Goal: Use online tool/utility: Utilize a website feature to perform a specific function

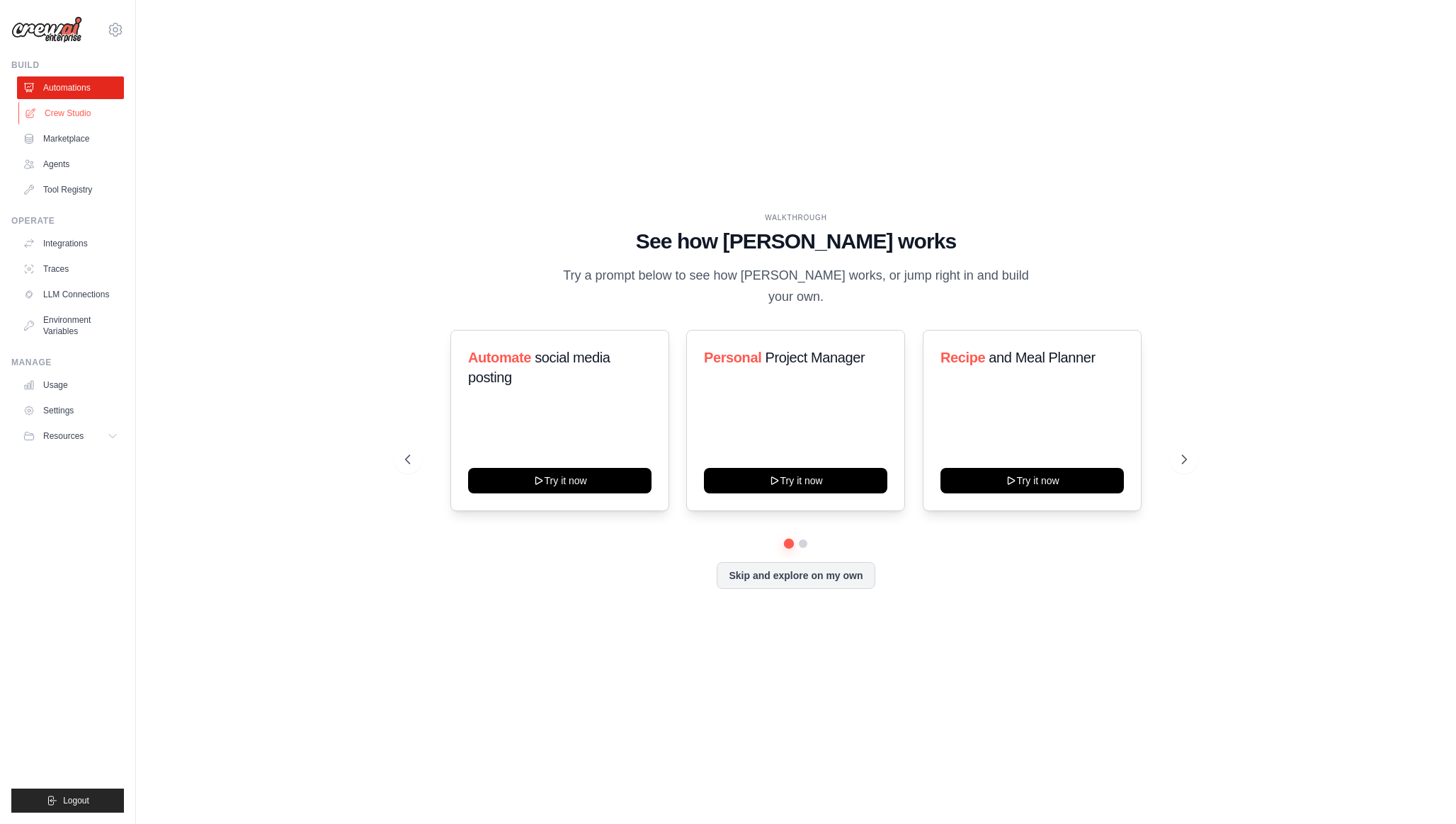
click at [69, 114] on link "Crew Studio" at bounding box center [72, 113] width 107 height 23
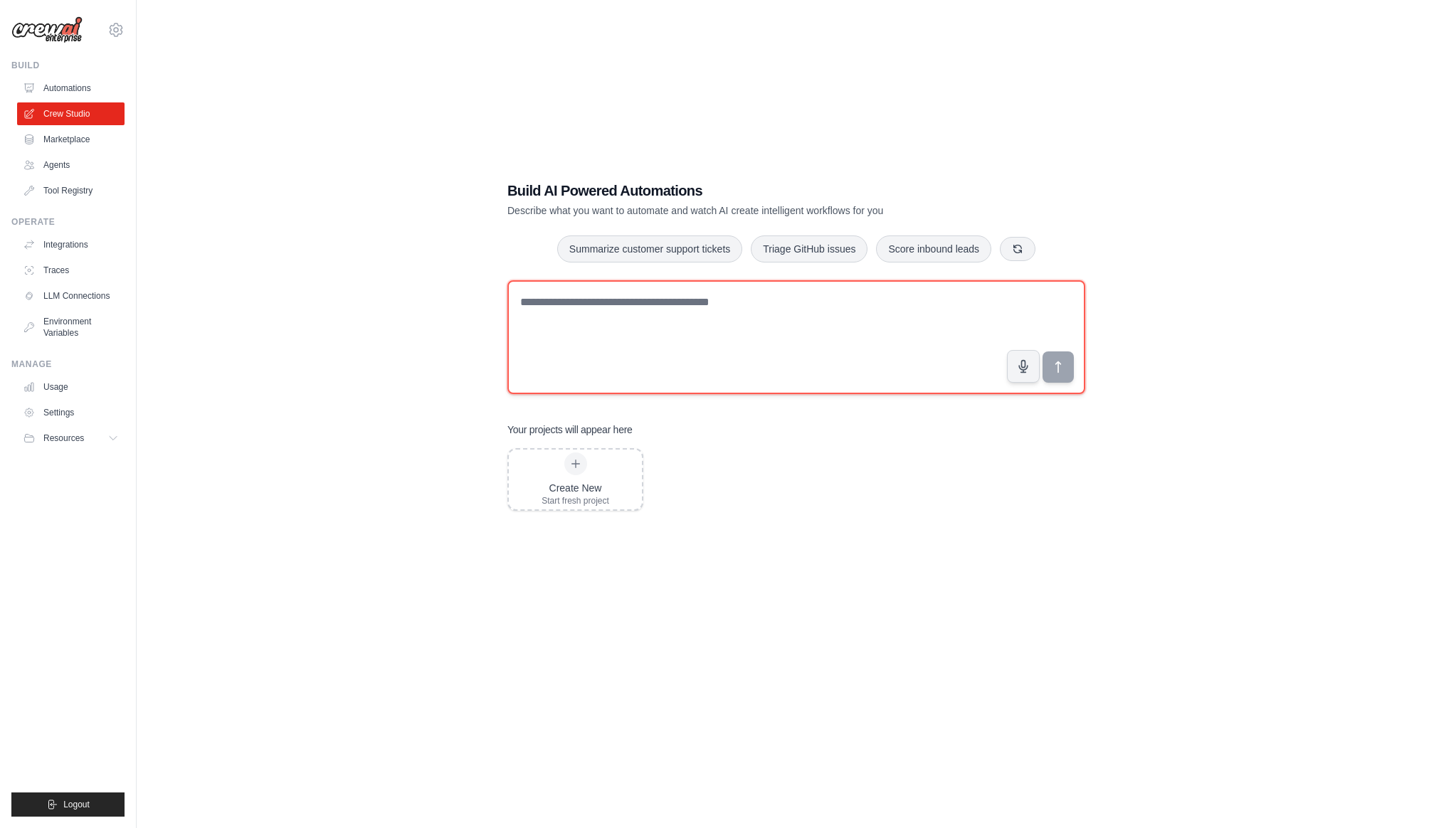
click at [673, 301] on textarea at bounding box center [796, 337] width 578 height 114
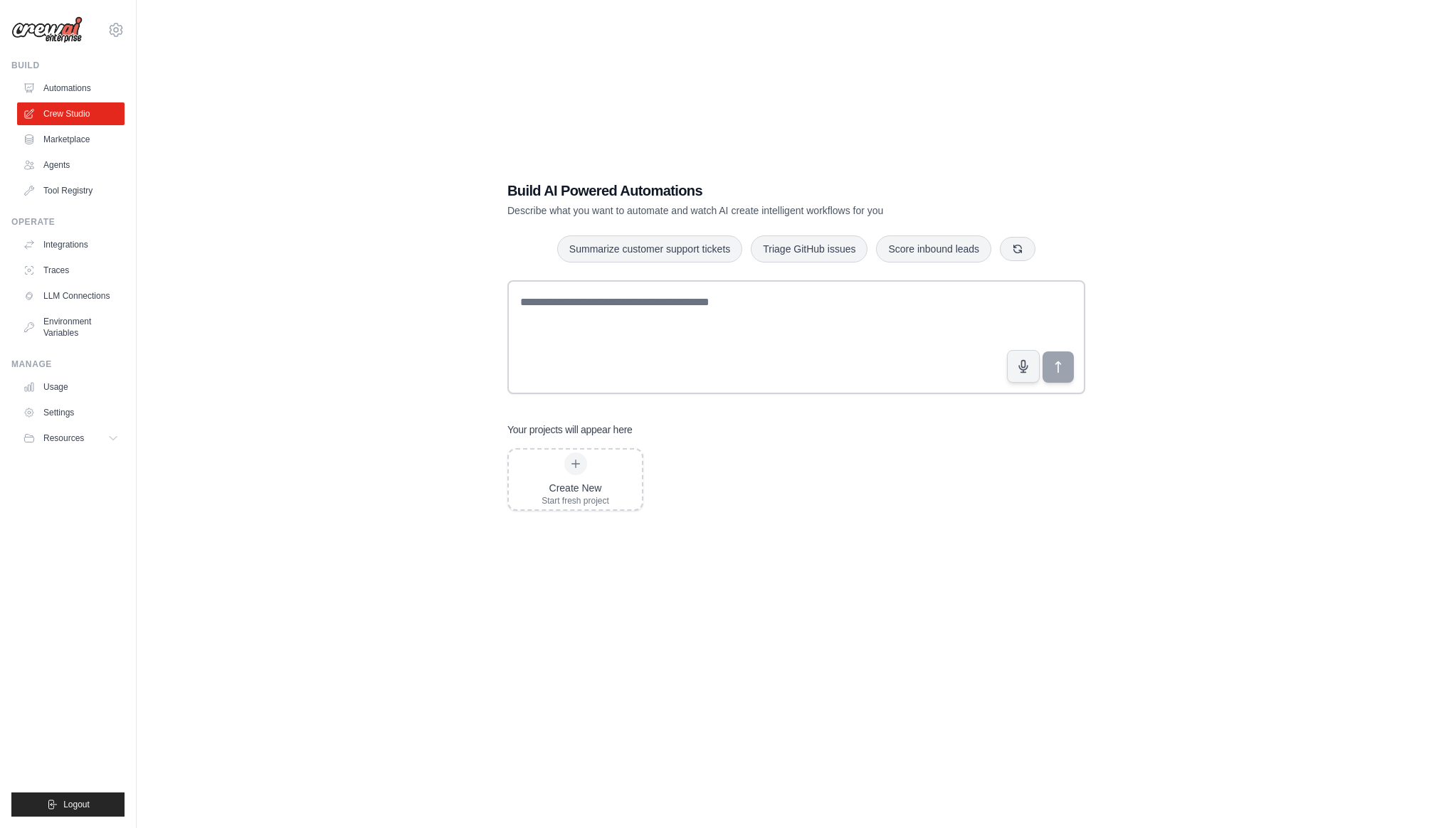
click at [682, 656] on div "Create New Start fresh project" at bounding box center [796, 562] width 578 height 227
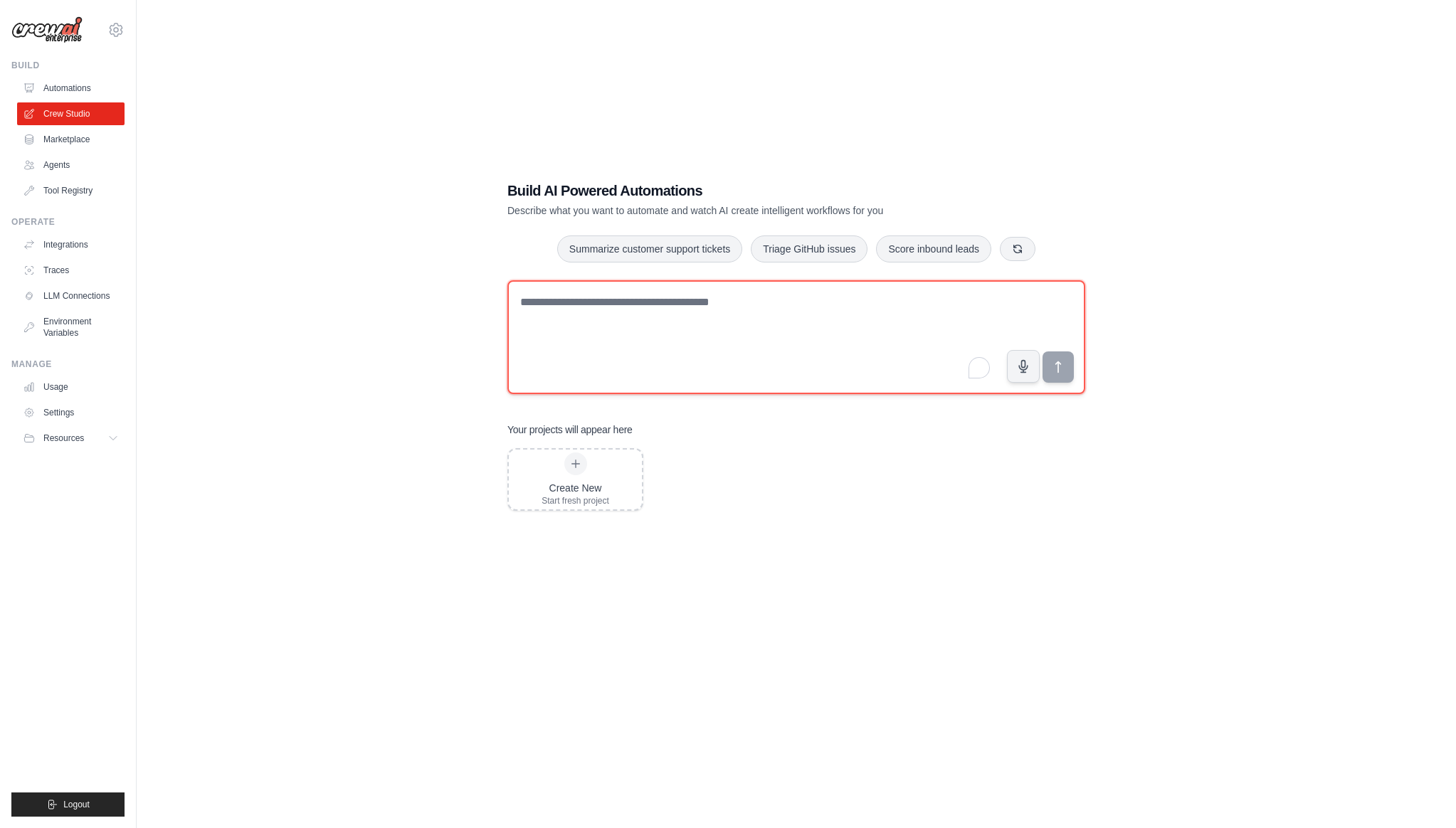
click at [942, 348] on textarea "To enrich screen reader interactions, please activate Accessibility in Grammarl…" at bounding box center [796, 337] width 578 height 114
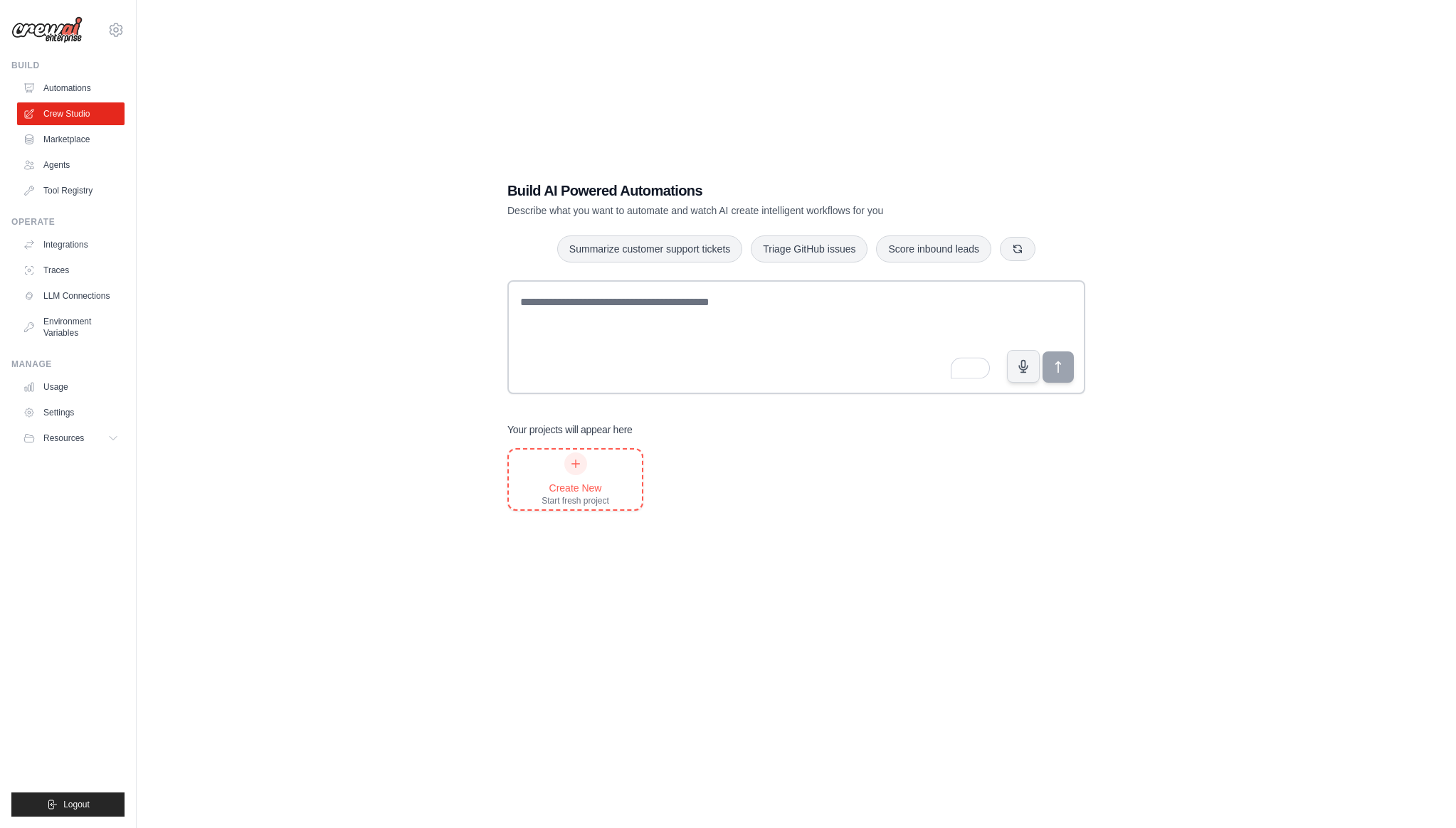
click at [550, 497] on div "Start fresh project" at bounding box center [575, 501] width 68 height 12
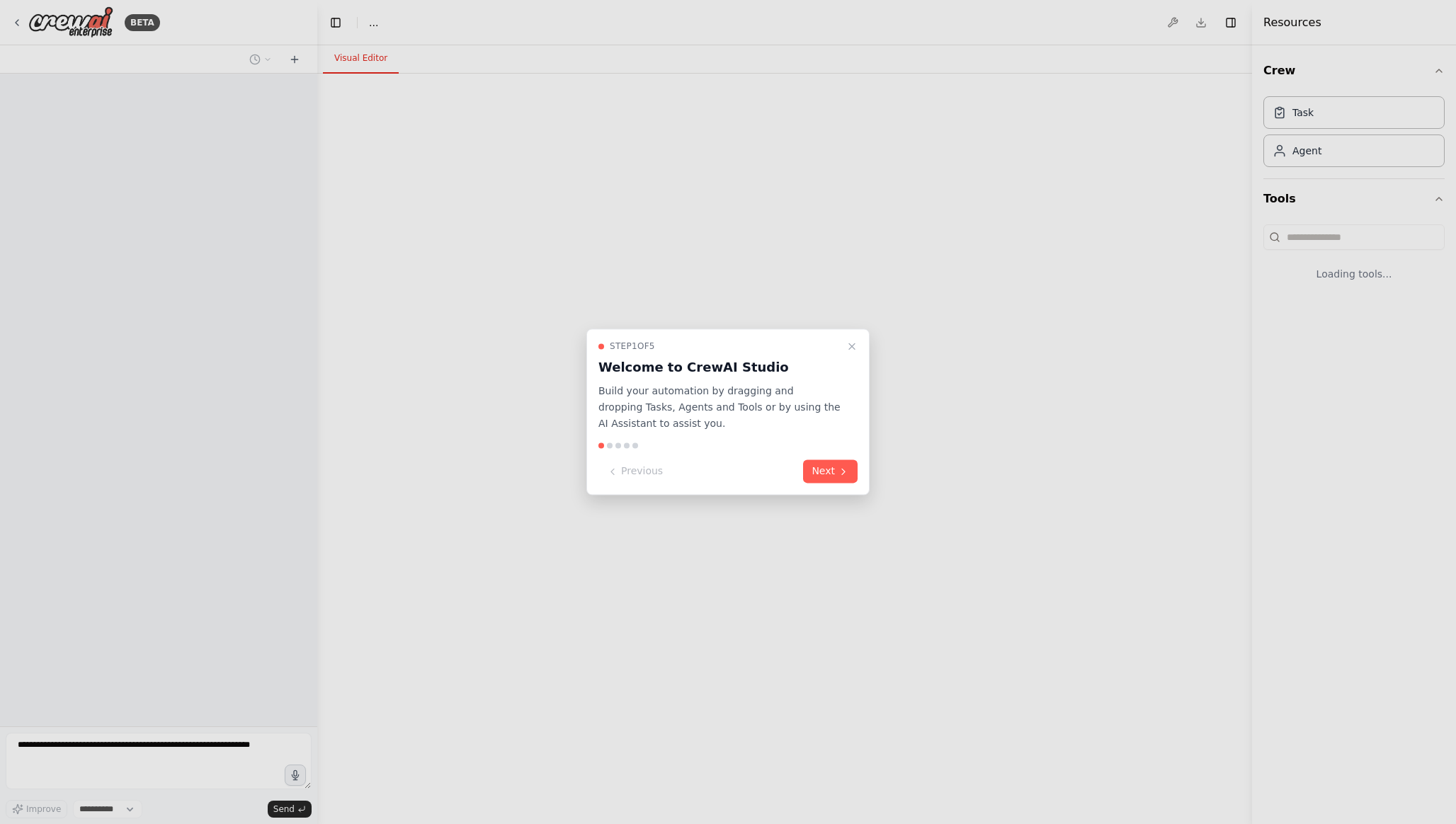
select select "****"
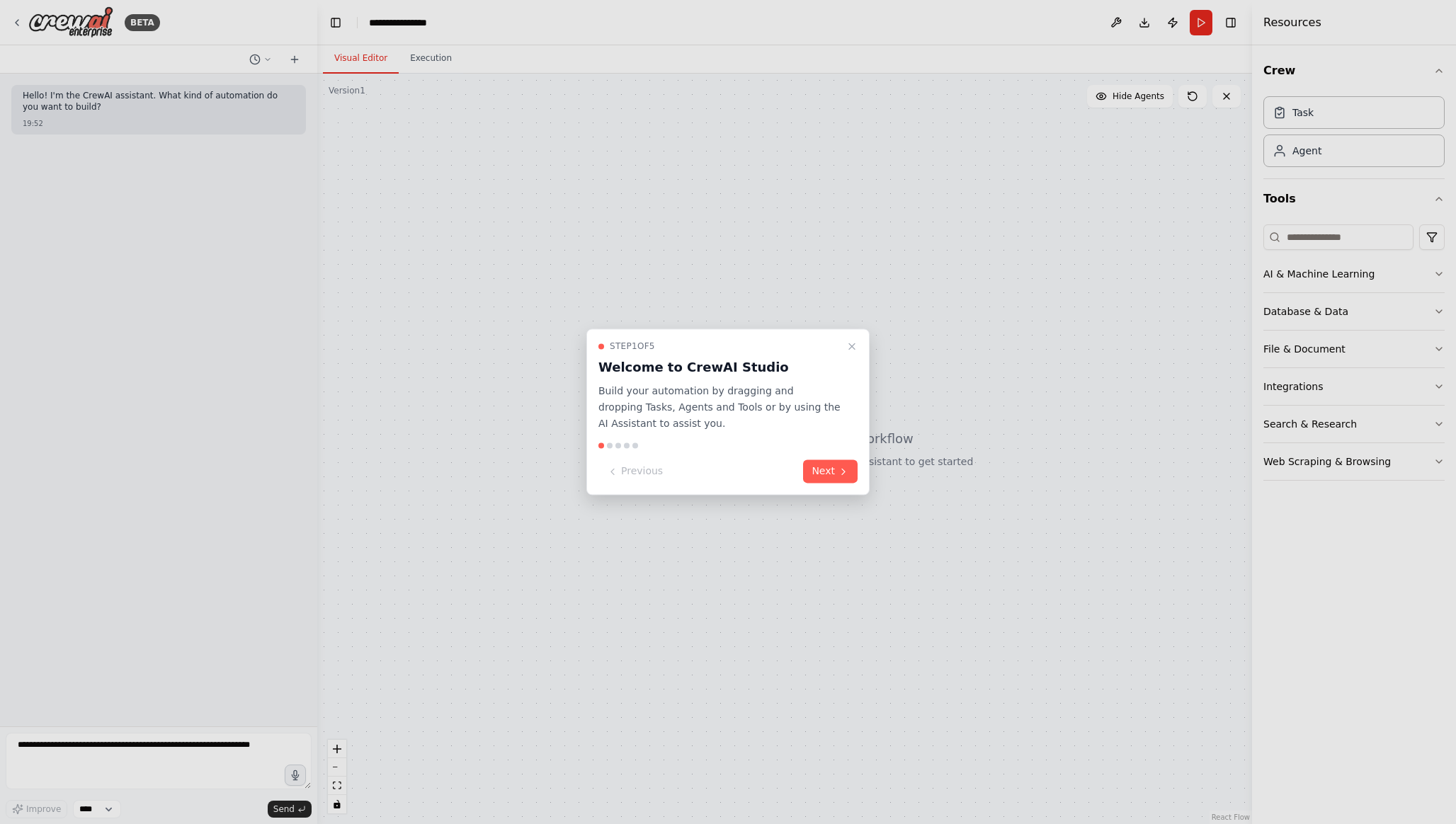
click at [823, 484] on div "Step 1 of 5 Welcome to CrewAI Studio Build your automation by dragging and drop…" at bounding box center [728, 412] width 284 height 166
click at [823, 482] on button "Next" at bounding box center [831, 472] width 54 height 24
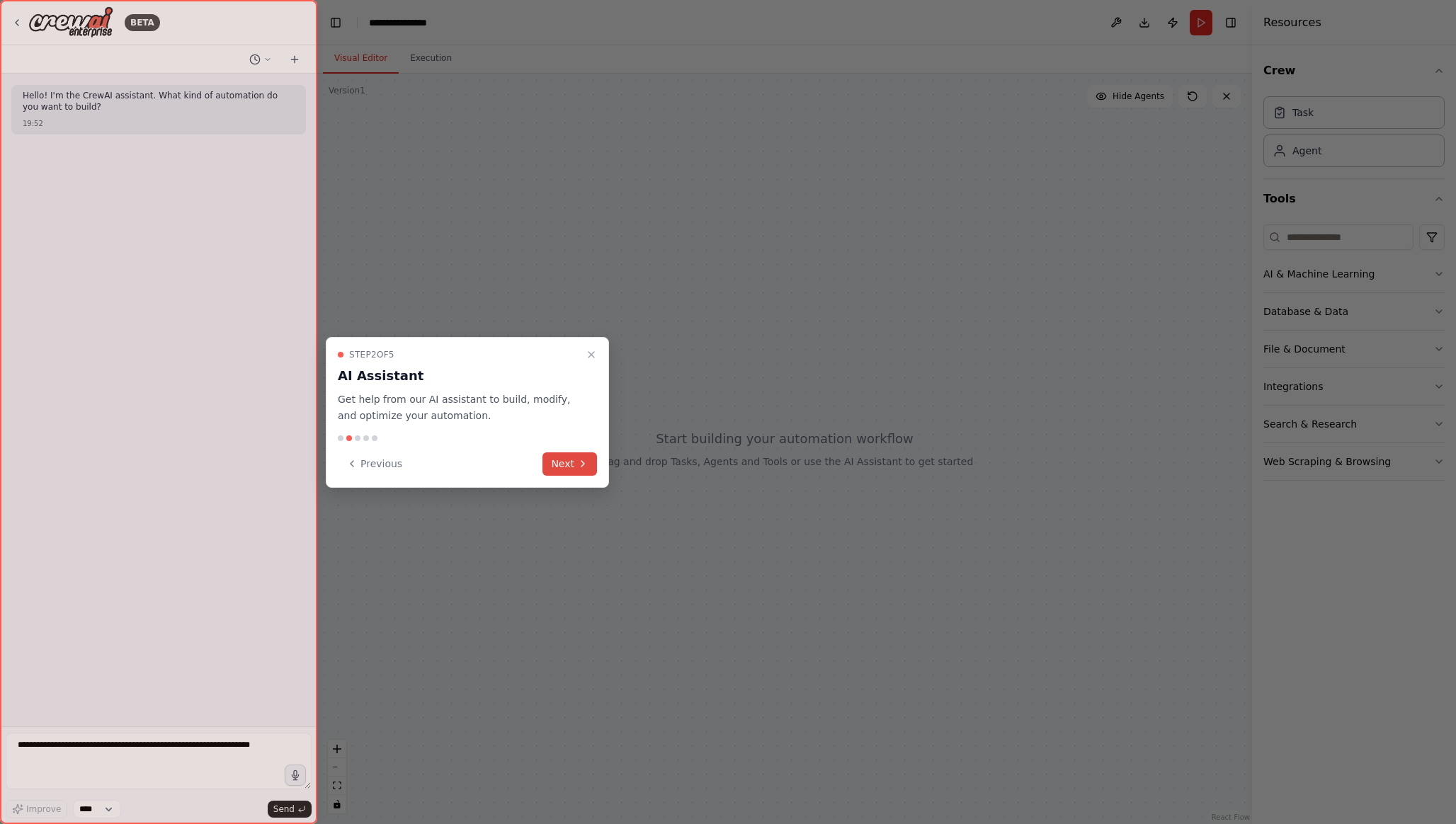
click at [592, 471] on button "Next" at bounding box center [570, 464] width 54 height 24
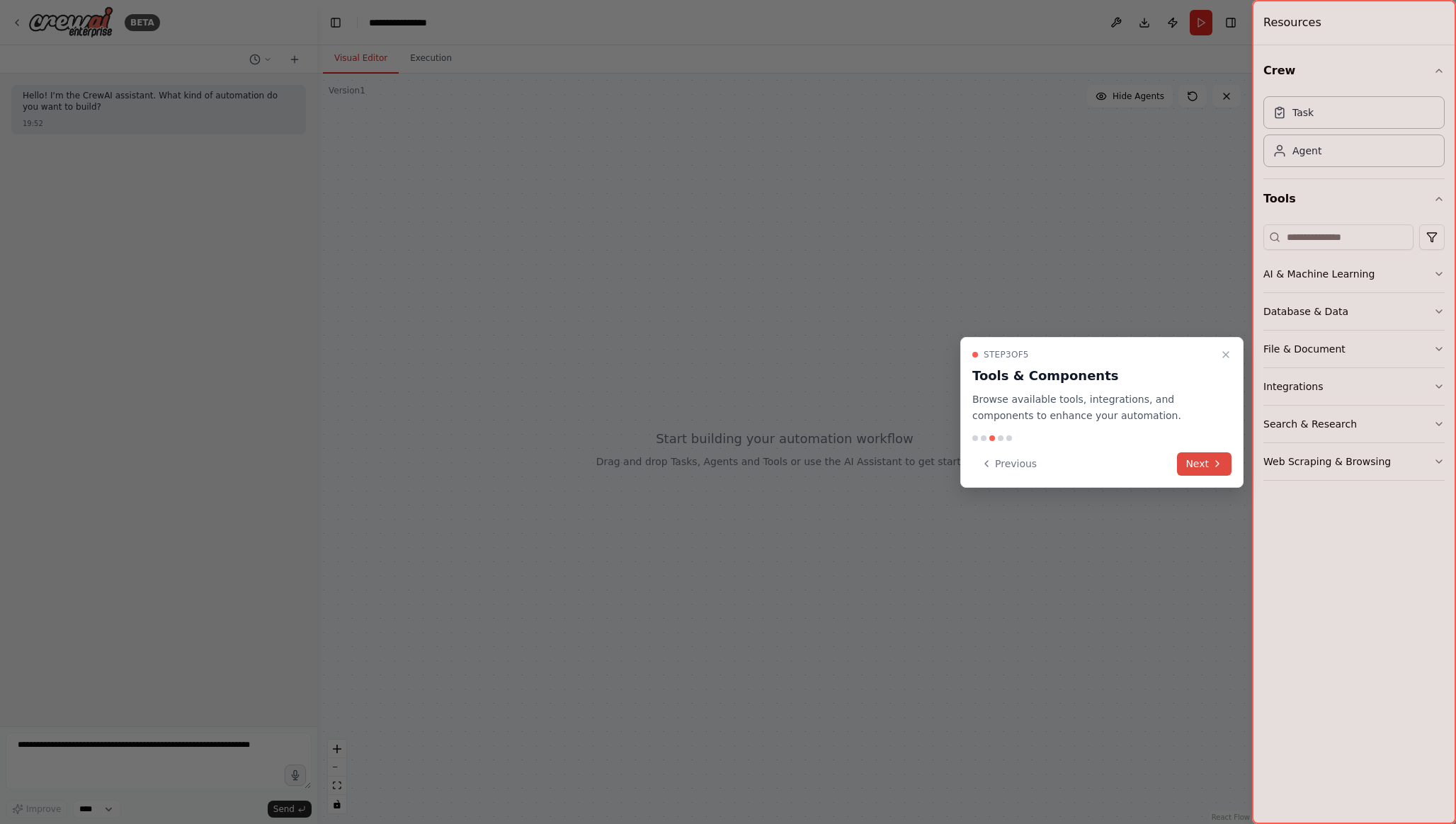
click at [1214, 460] on icon at bounding box center [1218, 464] width 11 height 11
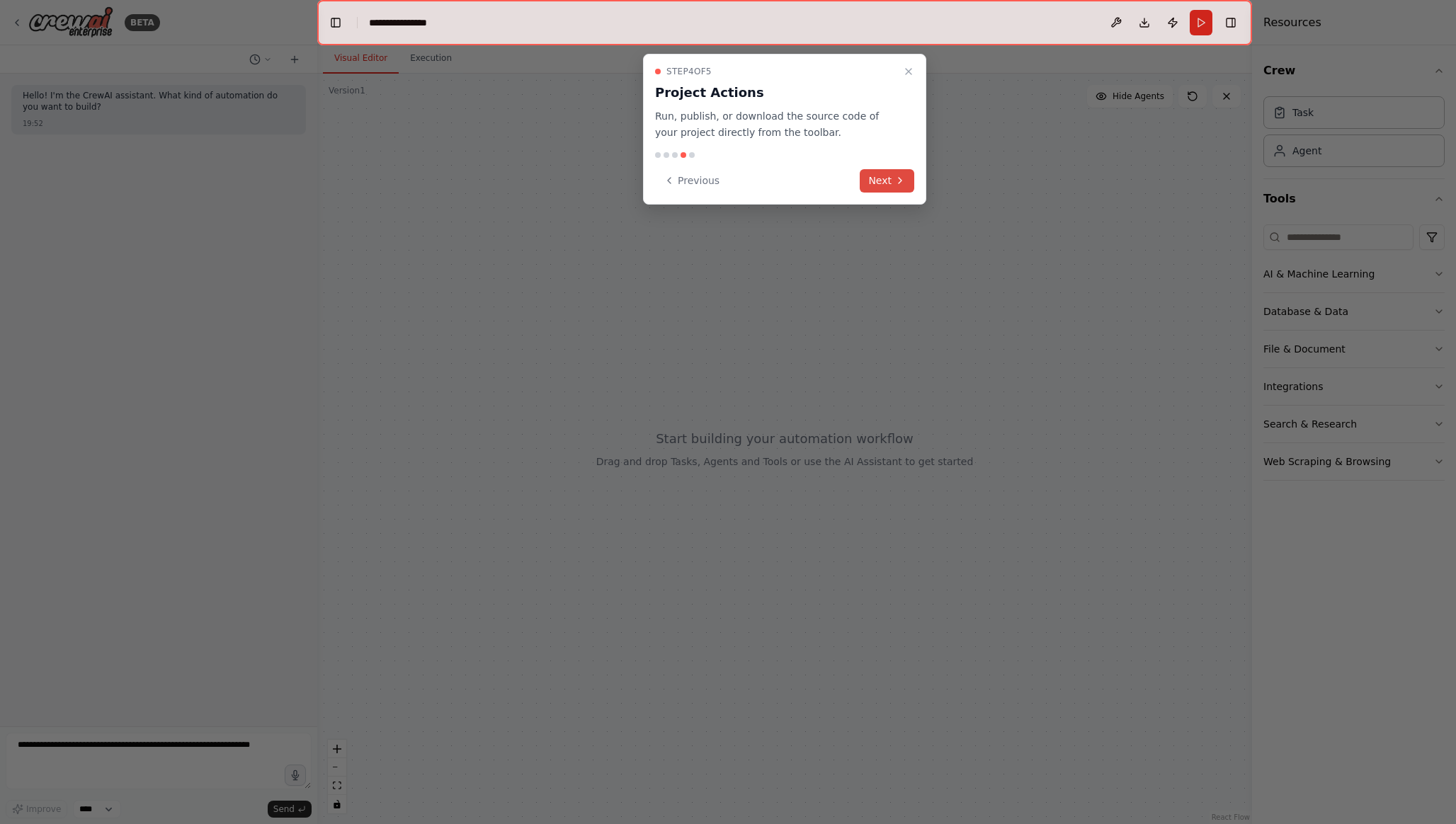
click at [885, 178] on button "Next" at bounding box center [887, 180] width 54 height 24
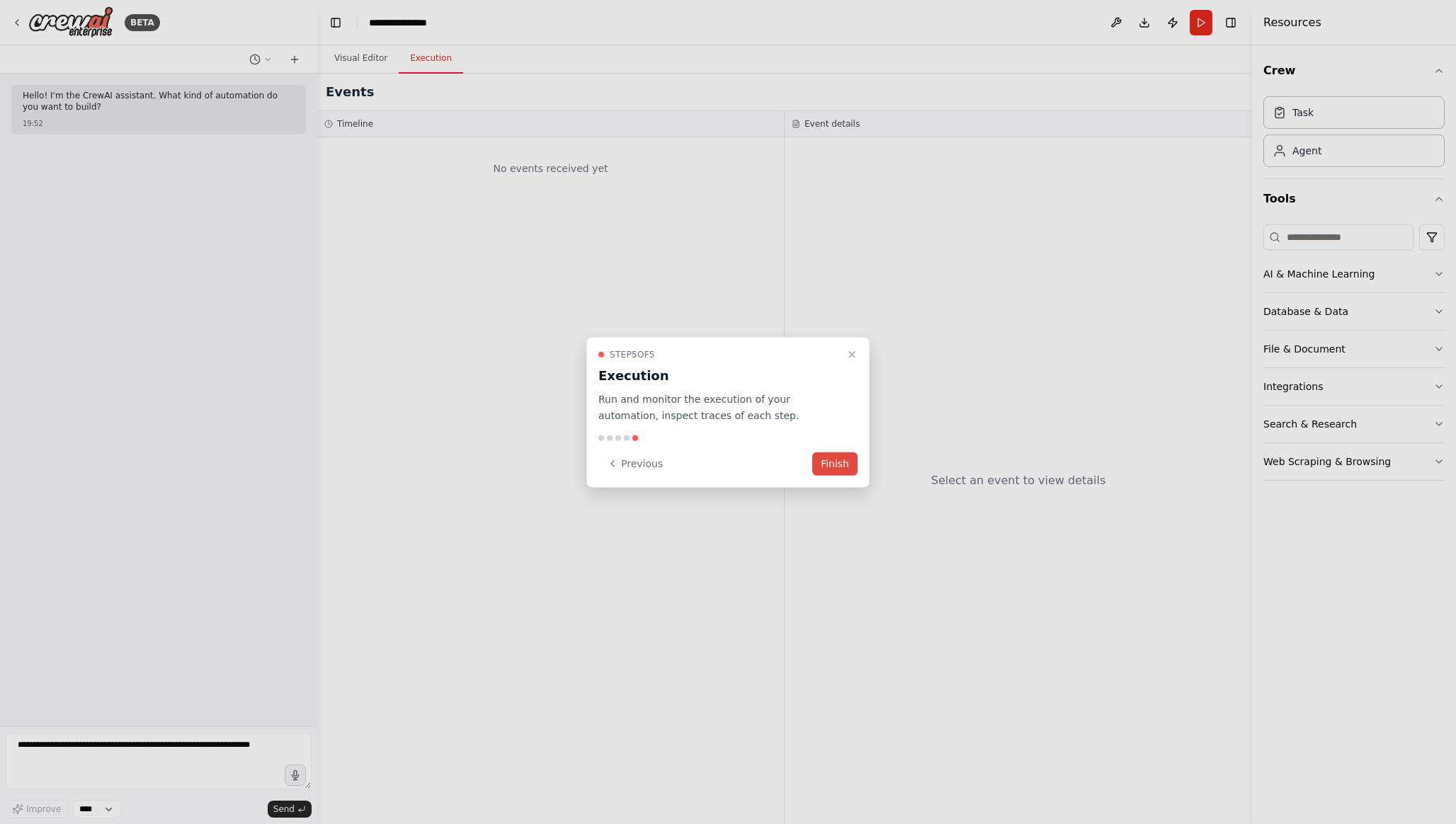
click at [837, 462] on button "Finish" at bounding box center [834, 463] width 45 height 24
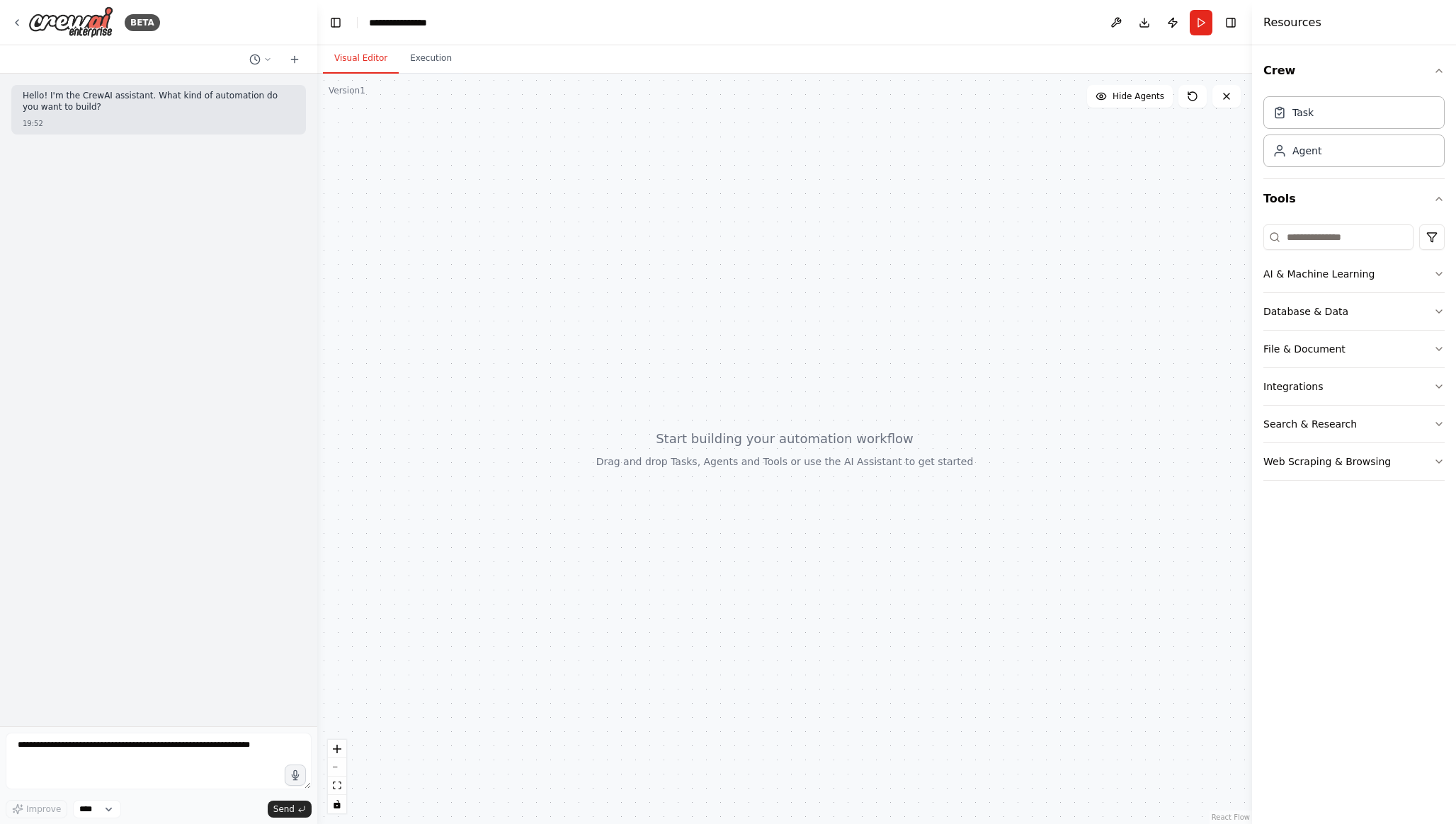
click at [917, 367] on div at bounding box center [785, 449] width 935 height 750
click at [1325, 122] on div "Task" at bounding box center [1354, 112] width 181 height 32
click at [1355, 310] on button "Database & Data" at bounding box center [1354, 311] width 181 height 37
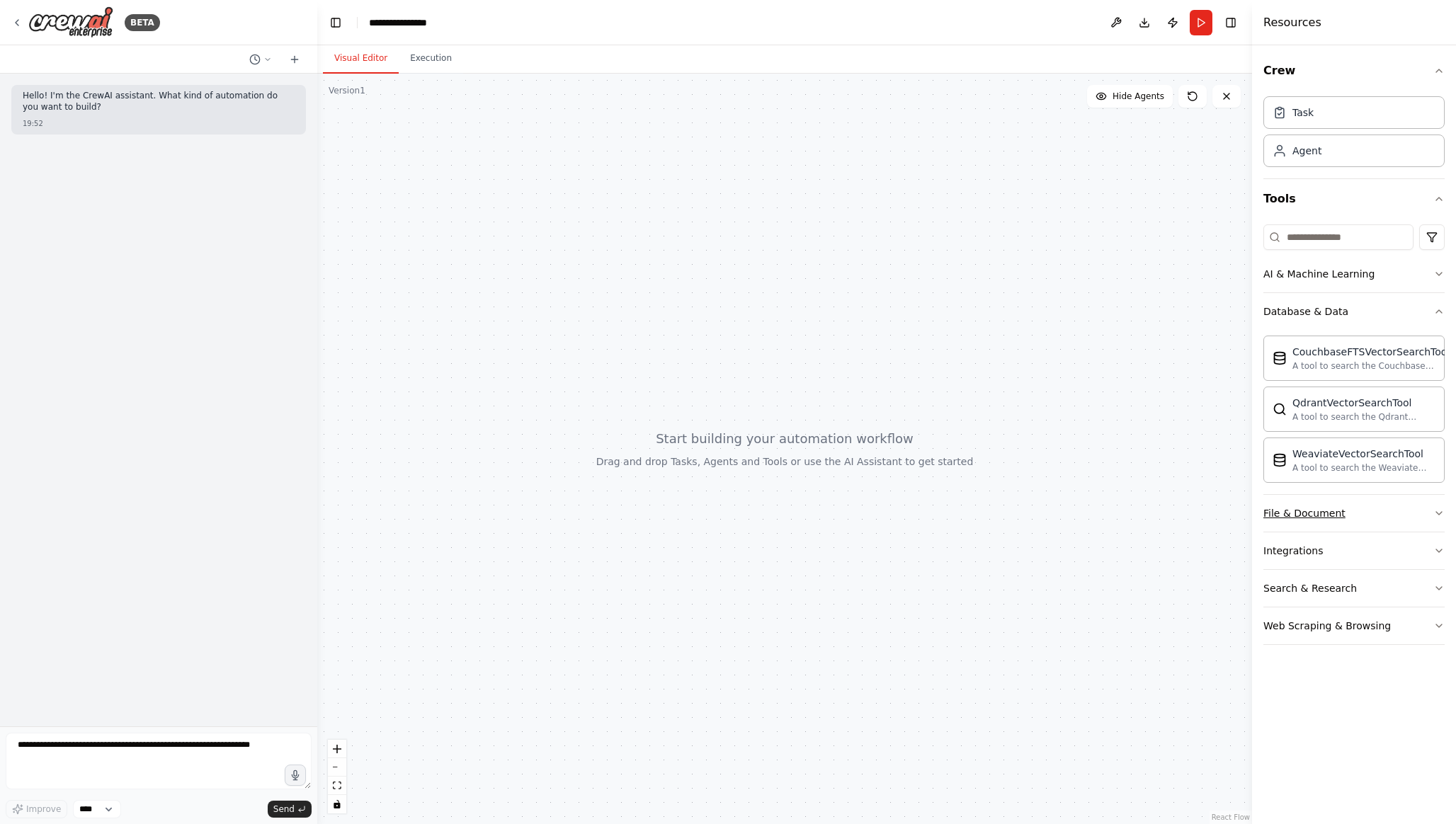
click at [1339, 523] on button "File & Document" at bounding box center [1354, 513] width 181 height 37
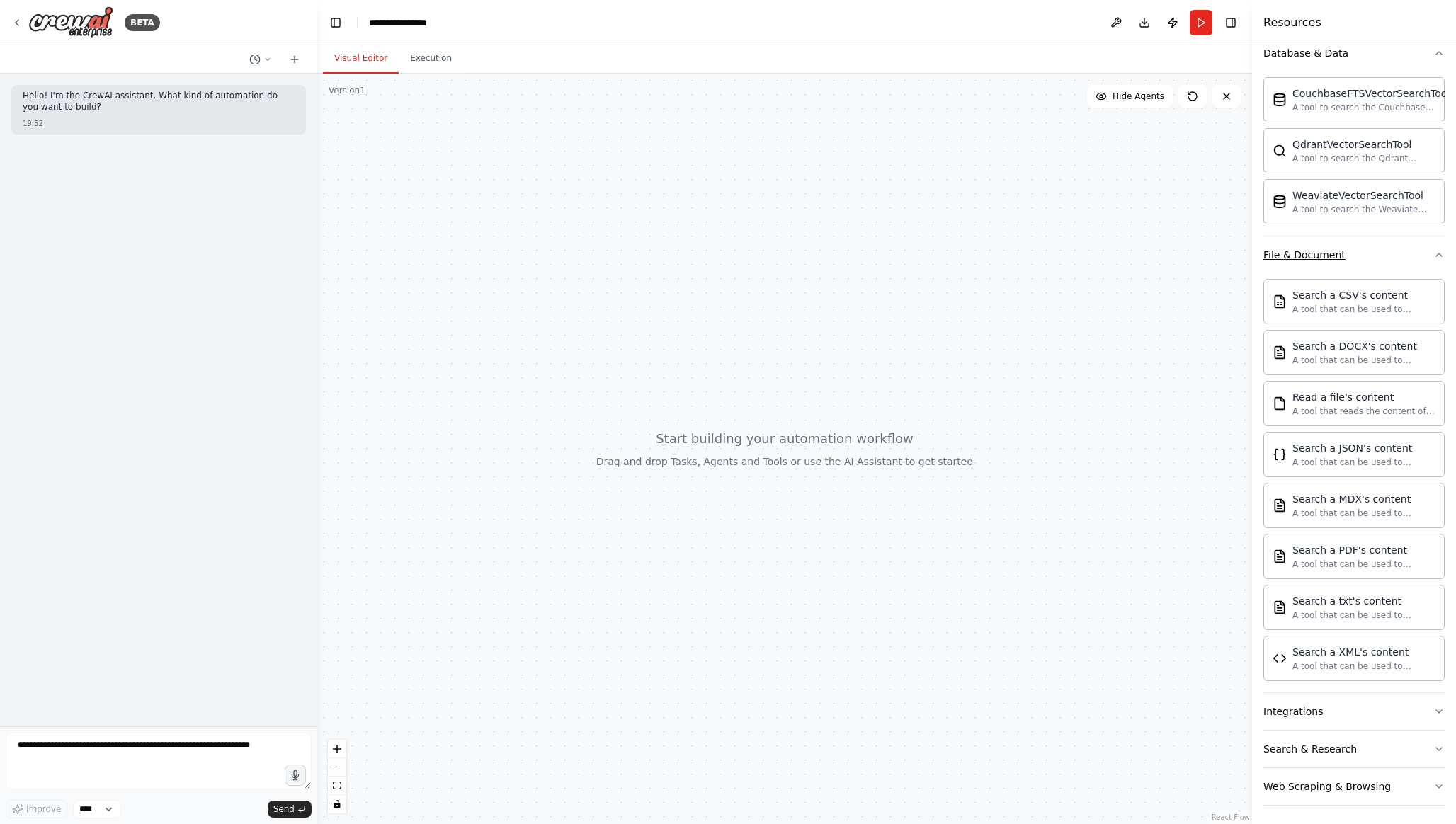
scroll to position [263, 0]
click at [1325, 301] on div "A tool that can be used to semantic search a query from a CSV's content." at bounding box center [1364, 304] width 143 height 11
click at [1339, 307] on div "A tool that can be used to semantic search a query from a CSV's content." at bounding box center [1364, 304] width 143 height 11
click at [1360, 333] on div "Search a DOCX's content A tool that can be used to semantic search a query from…" at bounding box center [1354, 347] width 181 height 45
click at [1335, 301] on div "A tool that can be used to semantic search a query from a CSV's content." at bounding box center [1364, 304] width 143 height 11
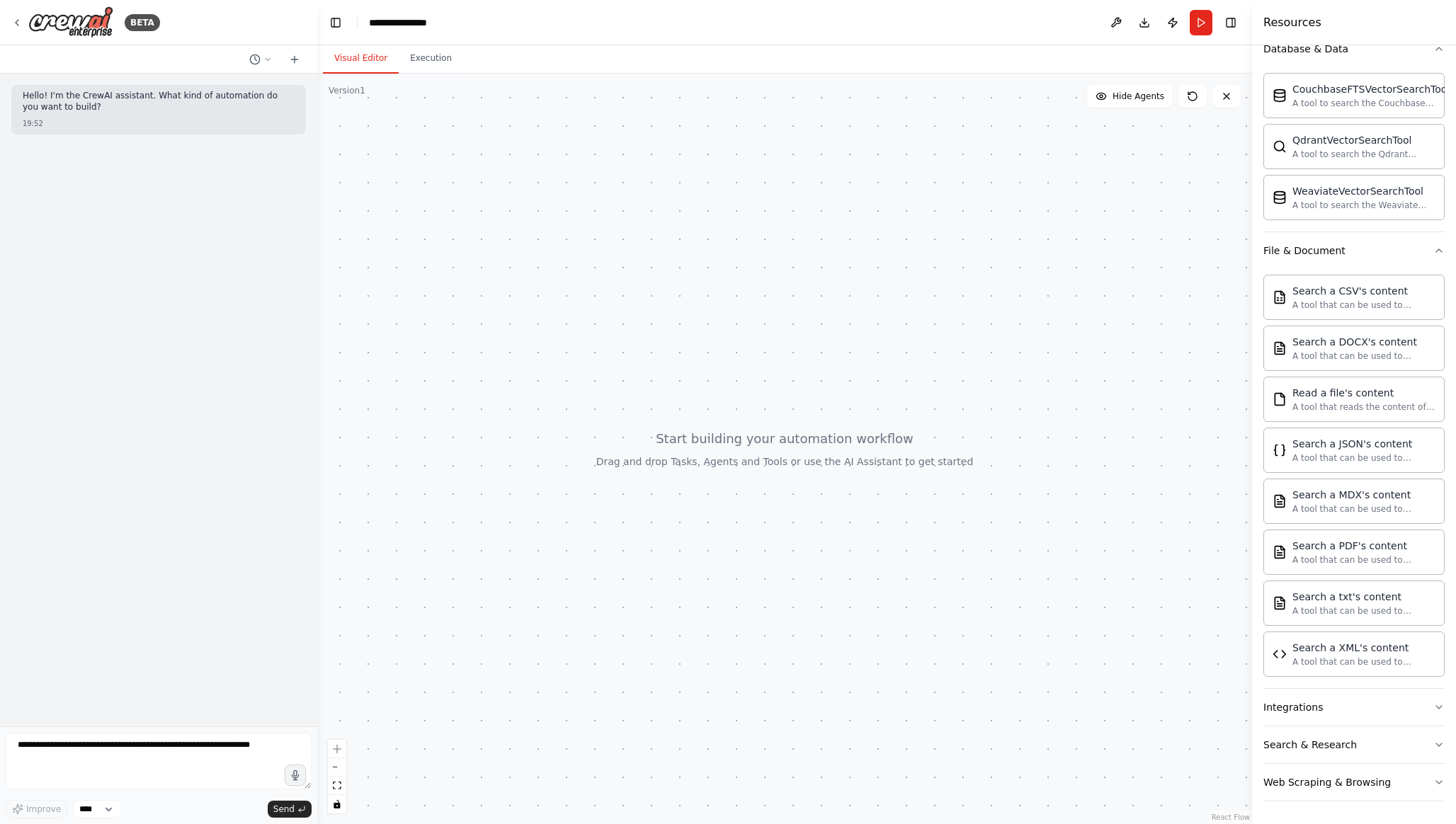
scroll to position [0, 0]
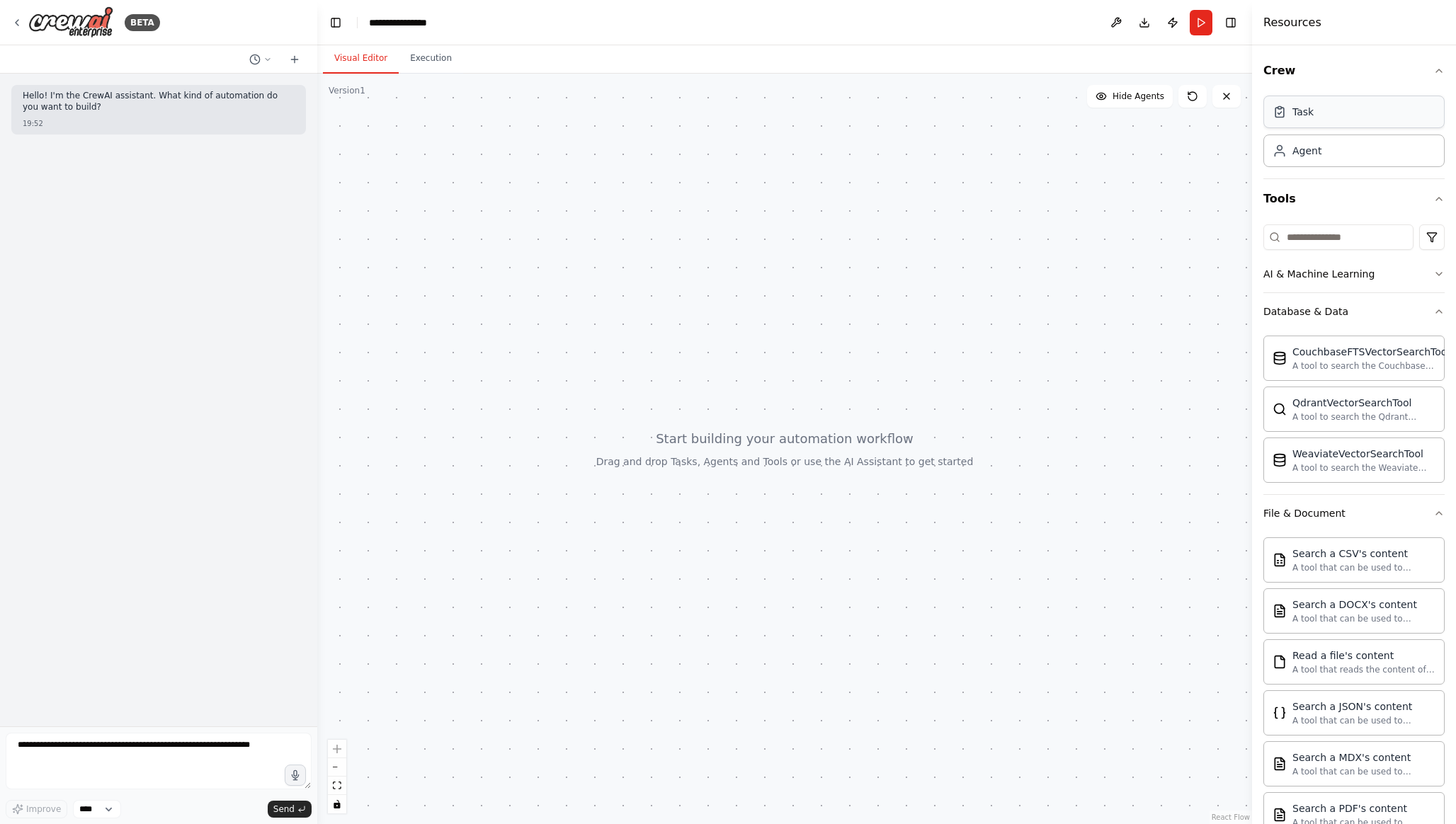
click at [1349, 122] on div "Task" at bounding box center [1354, 112] width 181 height 32
click at [1295, 125] on div "Task" at bounding box center [1354, 112] width 181 height 32
click at [1298, 106] on div "Task" at bounding box center [1303, 112] width 21 height 14
click at [424, 32] on header "**********" at bounding box center [785, 22] width 935 height 45
click at [417, 16] on div "**********" at bounding box center [402, 23] width 67 height 14
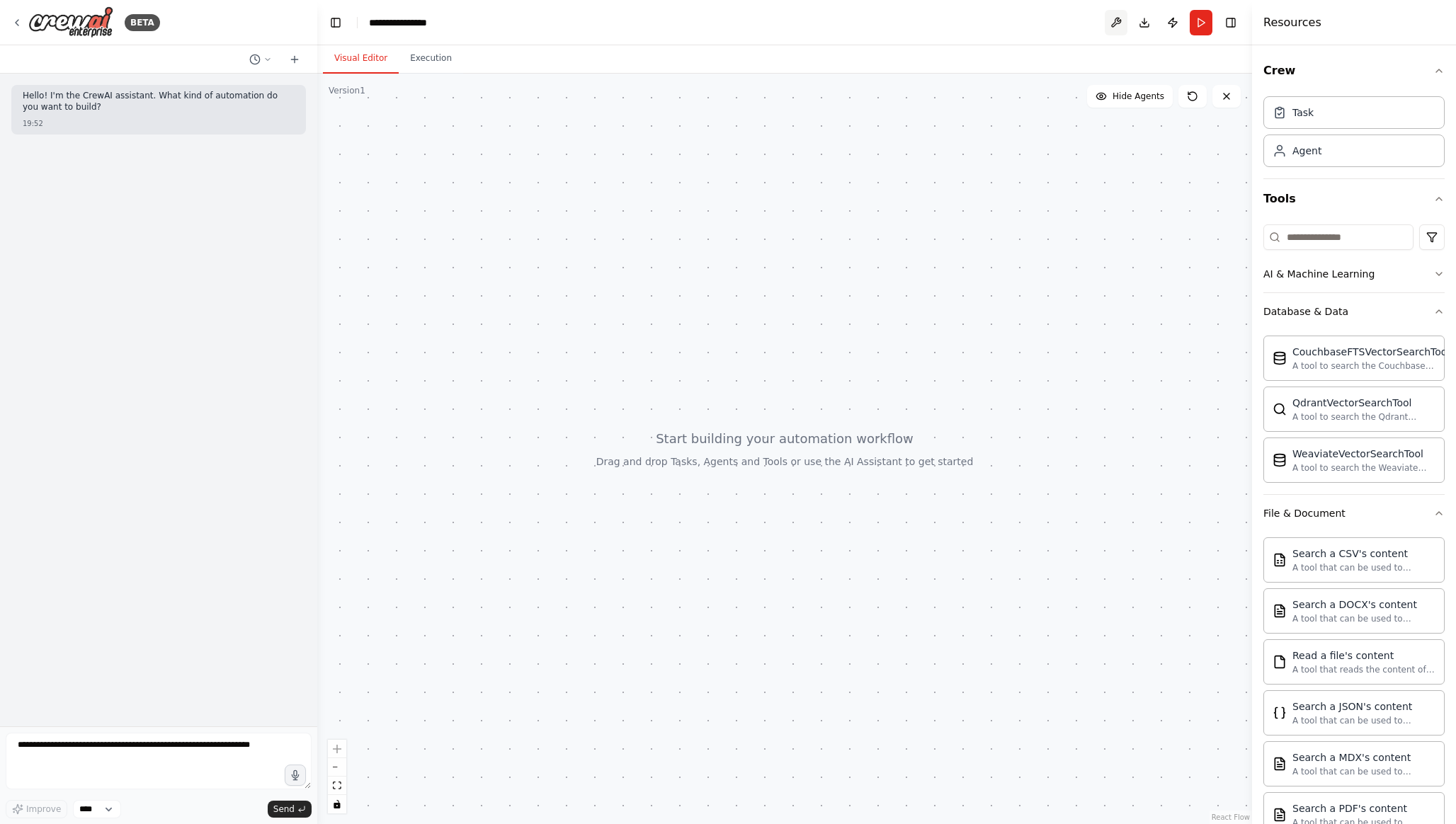
click at [1117, 19] on button at bounding box center [1117, 23] width 23 height 26
click at [1116, 21] on div at bounding box center [1117, 23] width 23 height 26
click at [1354, 131] on div "Task Agent" at bounding box center [1354, 129] width 181 height 77
click at [1202, 24] on button "Run" at bounding box center [1202, 23] width 23 height 26
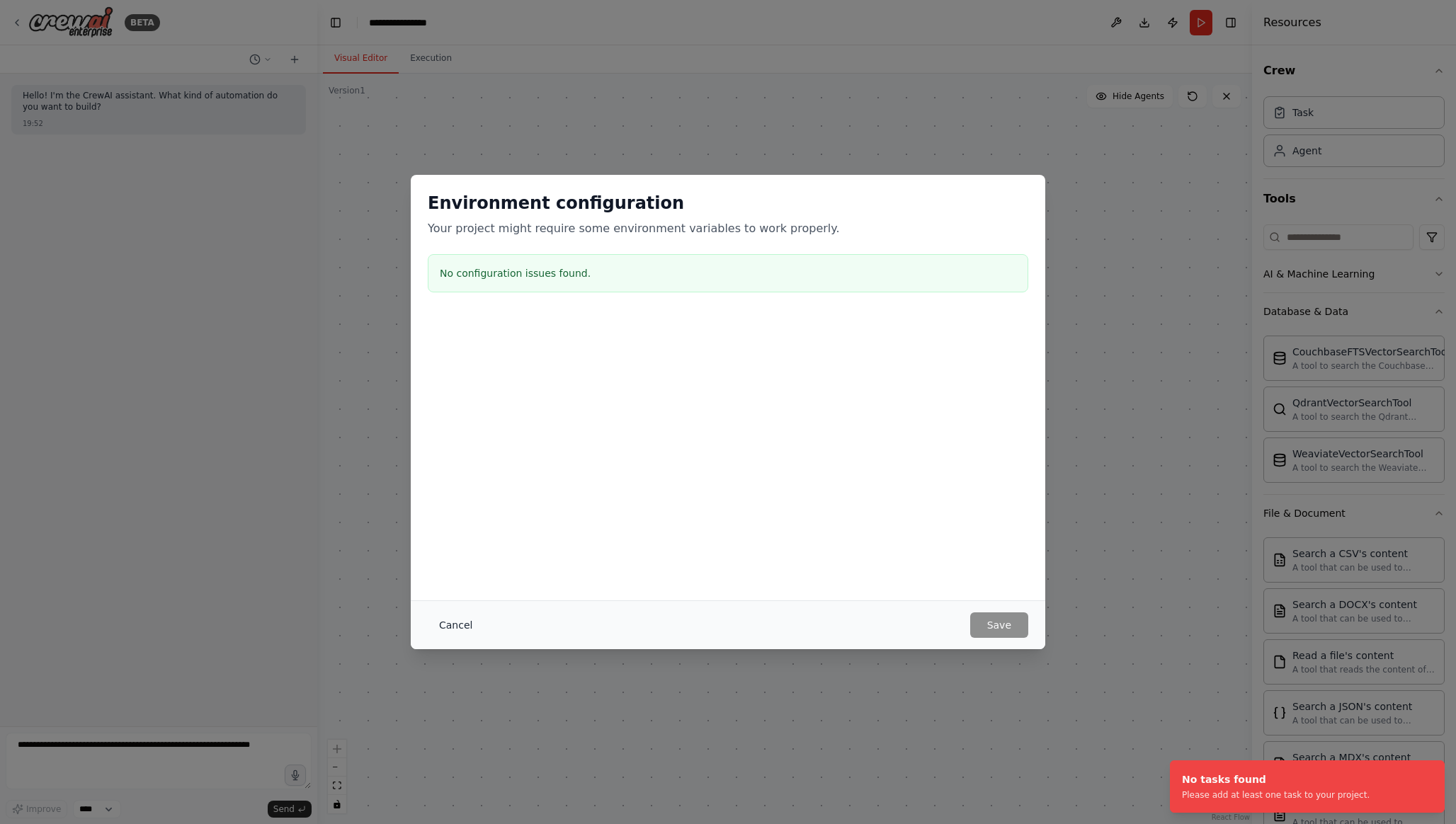
click at [445, 621] on button "Cancel" at bounding box center [455, 626] width 56 height 26
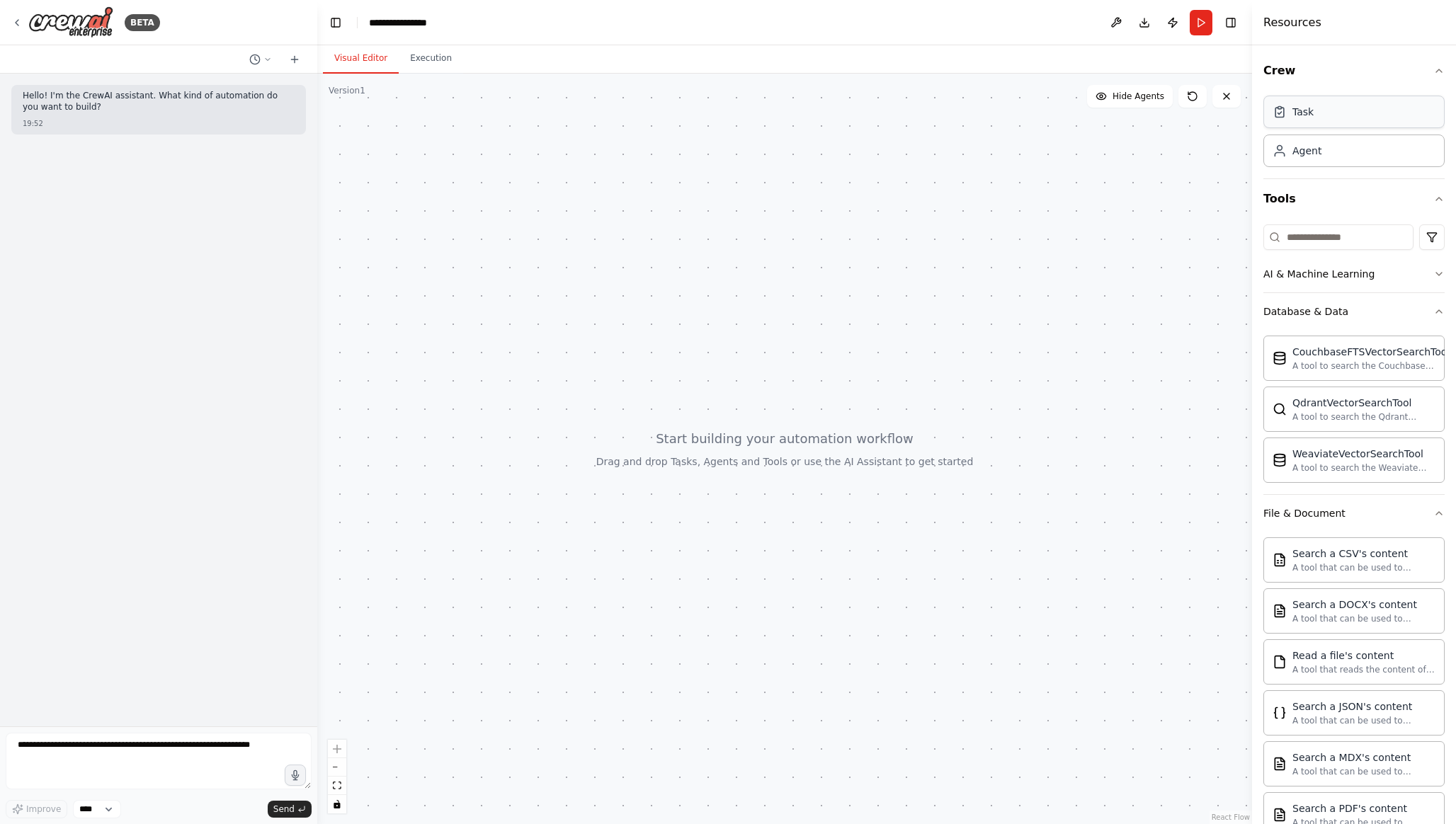
click at [1366, 100] on div "Task" at bounding box center [1354, 112] width 181 height 32
click at [1282, 152] on icon at bounding box center [1279, 154] width 9 height 4
click at [1284, 201] on button "Tools" at bounding box center [1354, 198] width 181 height 39
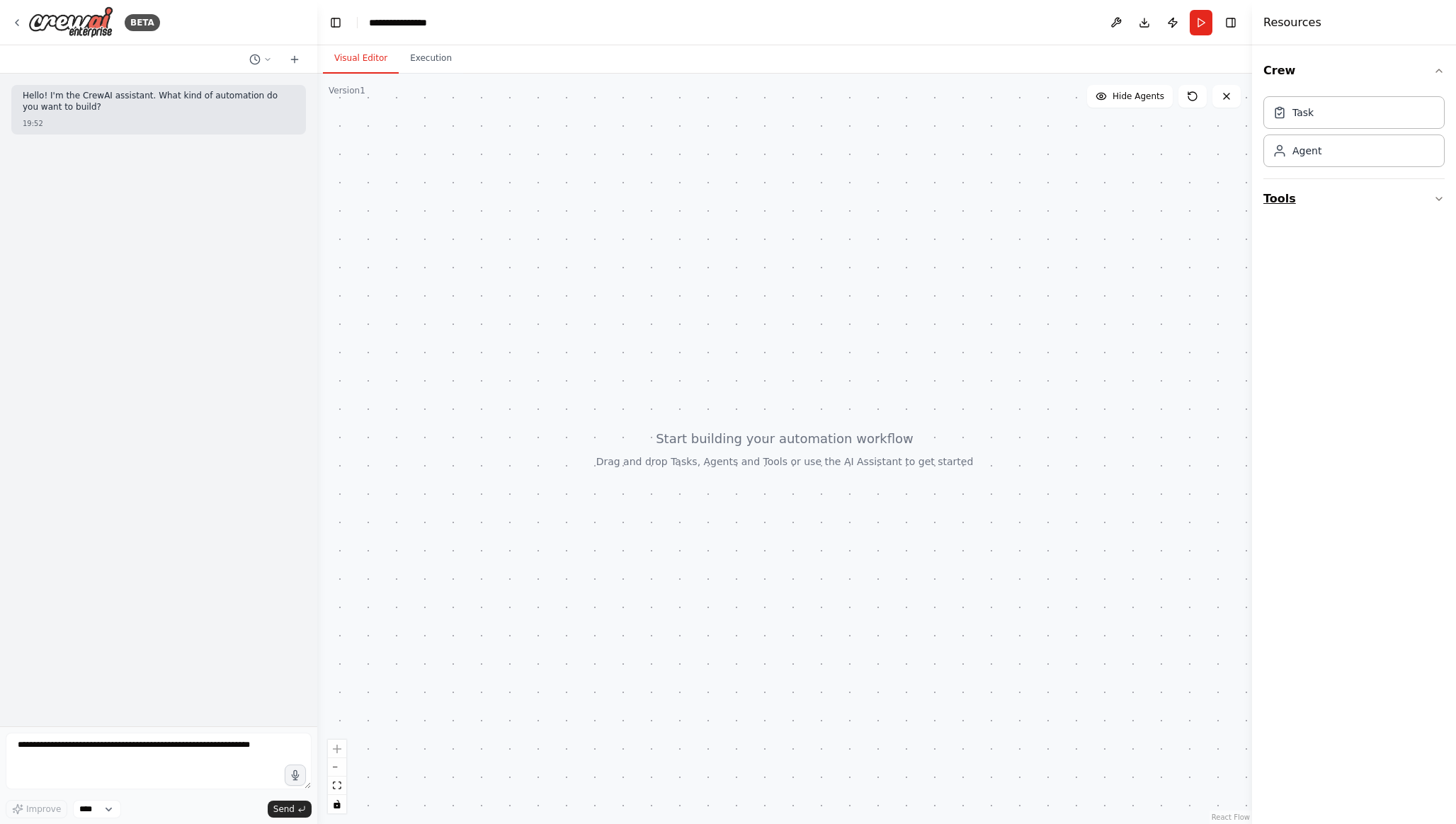
click at [1284, 201] on button "Tools" at bounding box center [1354, 198] width 181 height 39
click at [1351, 353] on button "File & Document" at bounding box center [1354, 349] width 181 height 37
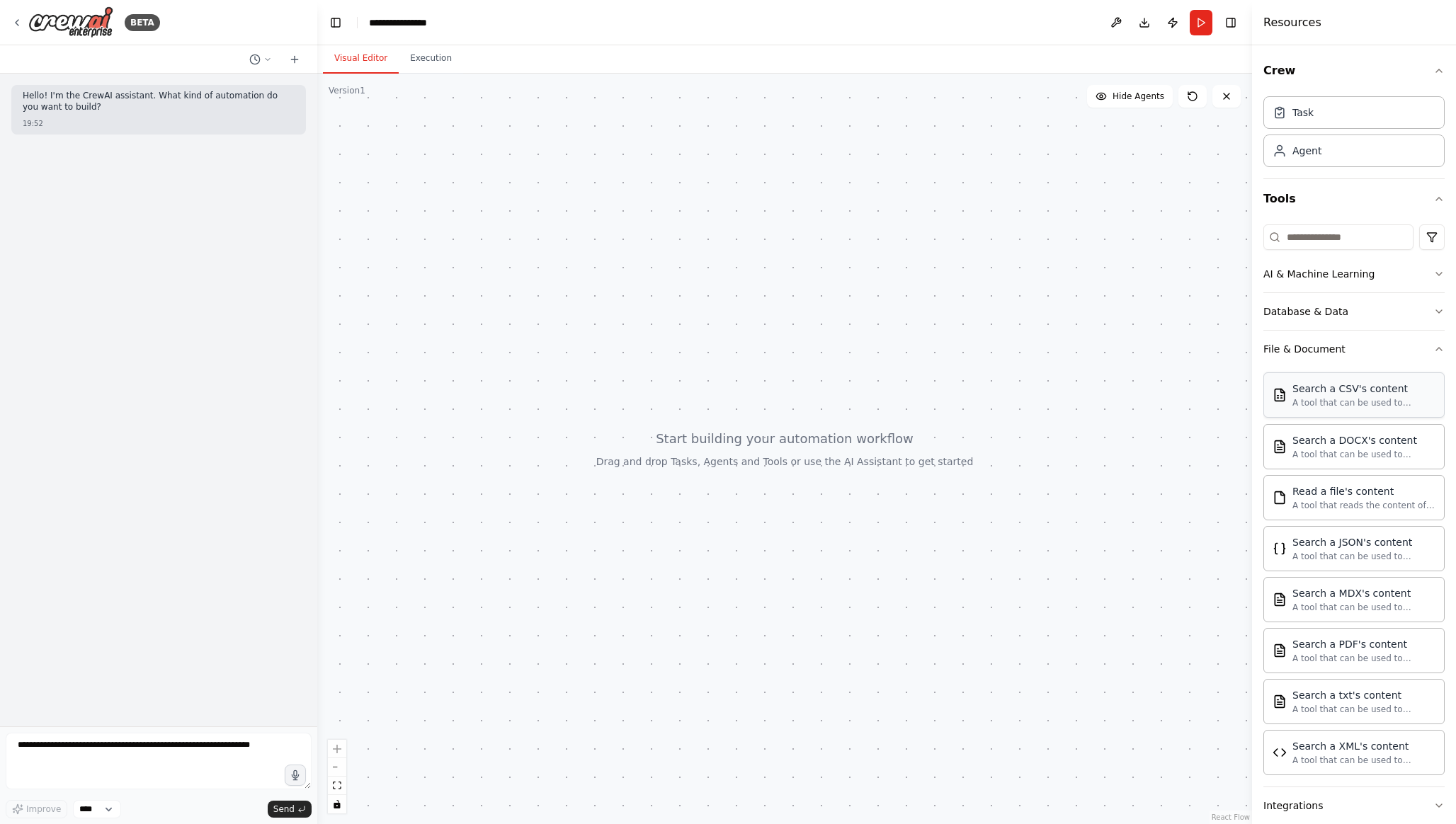
click at [1344, 406] on div "A tool that can be used to semantic search a query from a CSV's content." at bounding box center [1364, 403] width 143 height 11
click at [1342, 458] on div "A tool that can be used to semantic search a query from a DOCX's content." at bounding box center [1364, 454] width 143 height 11
click at [1337, 504] on div "A tool that reads the content of a file. To use this tool, provide a 'file_path…" at bounding box center [1364, 505] width 143 height 11
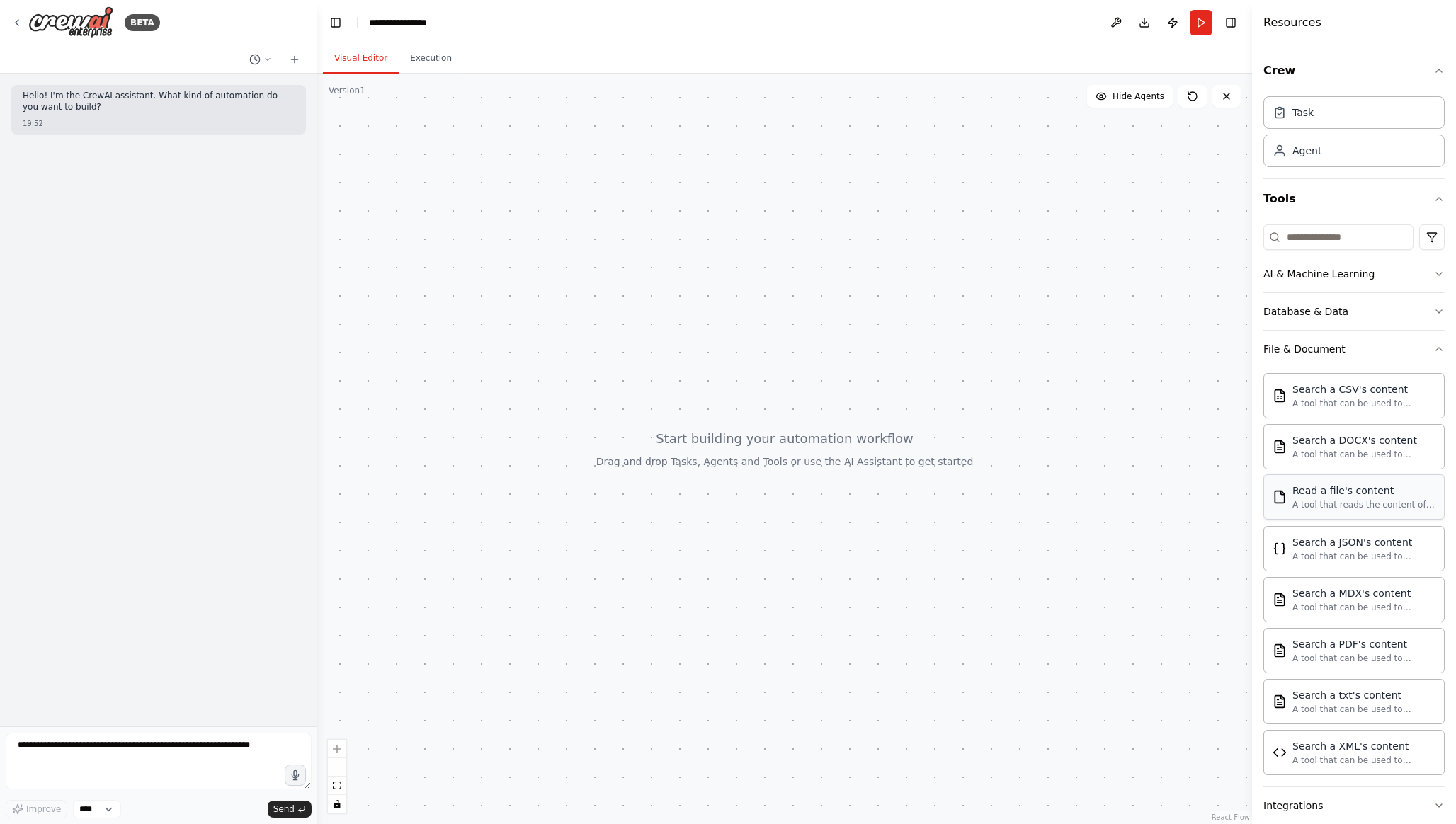
click at [1337, 504] on div "A tool that reads the content of a file. To use this tool, provide a 'file_path…" at bounding box center [1364, 505] width 143 height 11
click at [1343, 405] on div "A tool that can be used to semantic search a query from a CSV's content." at bounding box center [1364, 403] width 143 height 11
drag, startPoint x: 887, startPoint y: 478, endPoint x: 1001, endPoint y: 482, distance: 114.1
click at [1001, 482] on div at bounding box center [785, 449] width 935 height 750
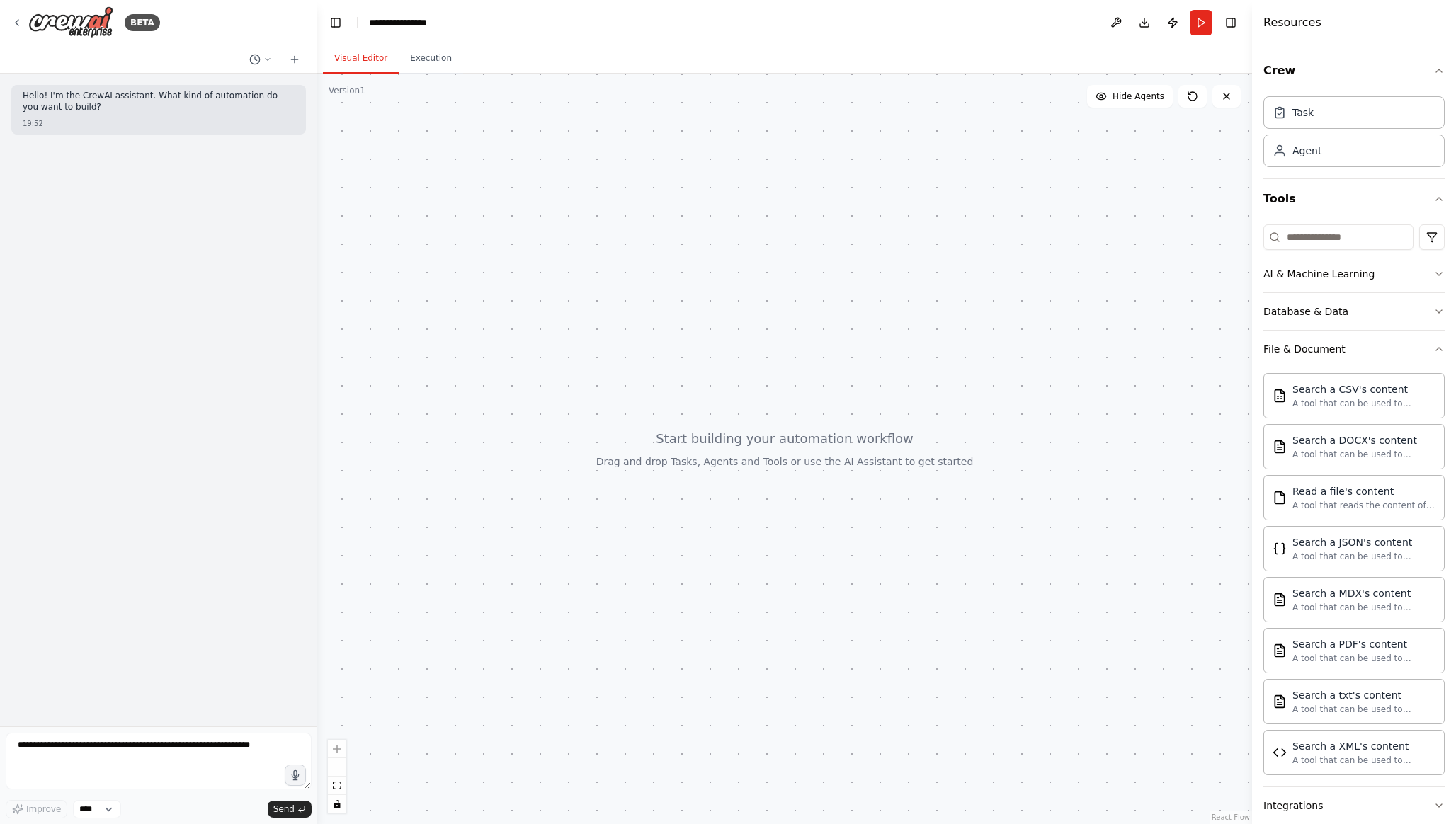
drag, startPoint x: 1048, startPoint y: 404, endPoint x: 986, endPoint y: 417, distance: 63.3
click at [984, 418] on div at bounding box center [785, 449] width 935 height 750
click at [1327, 397] on div "Search a CSV's content A tool that can be used to semantic search a query from …" at bounding box center [1364, 395] width 143 height 27
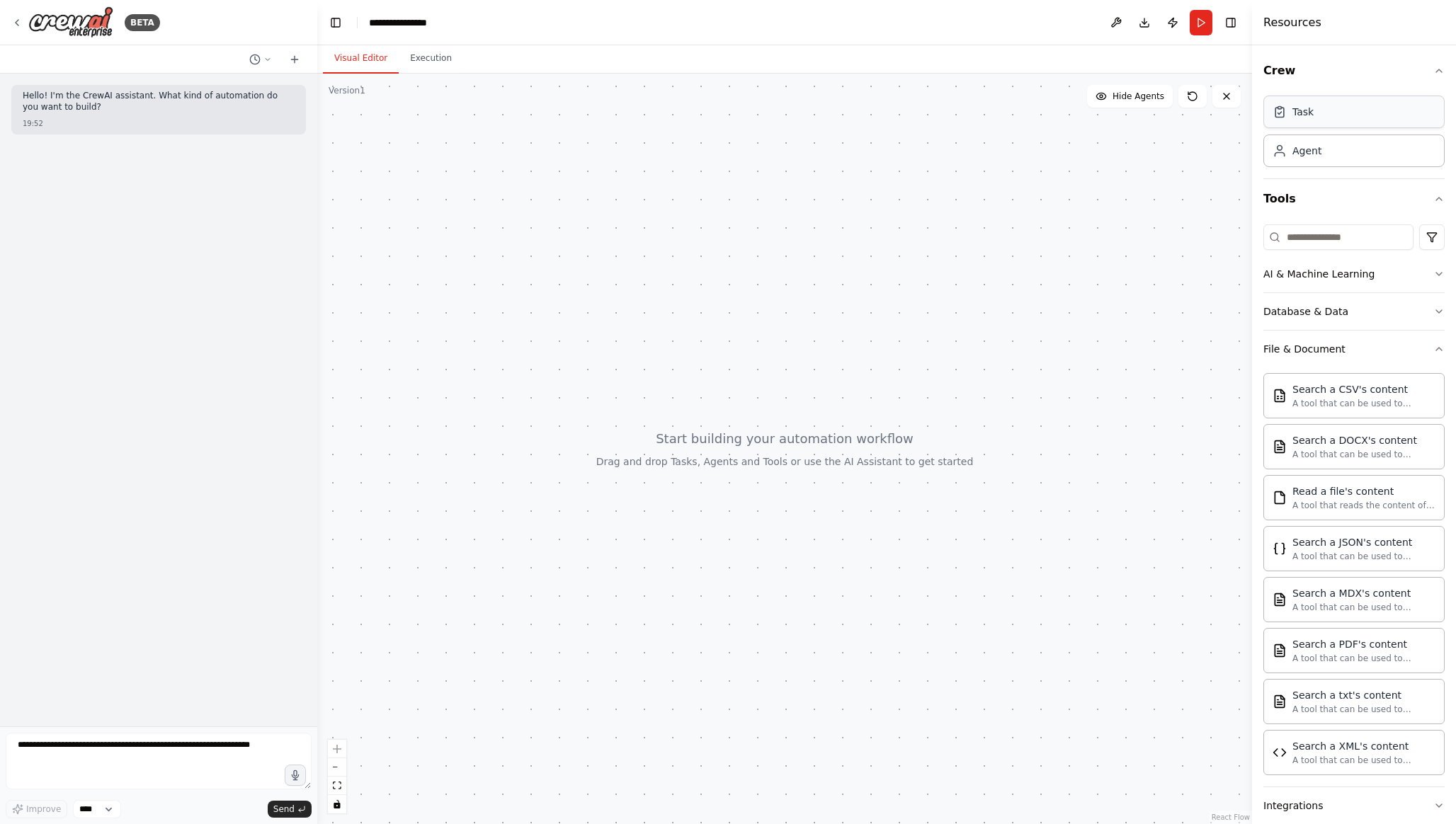
click at [1333, 121] on div "Task" at bounding box center [1354, 112] width 181 height 32
click at [1318, 152] on div "Agent" at bounding box center [1307, 150] width 29 height 14
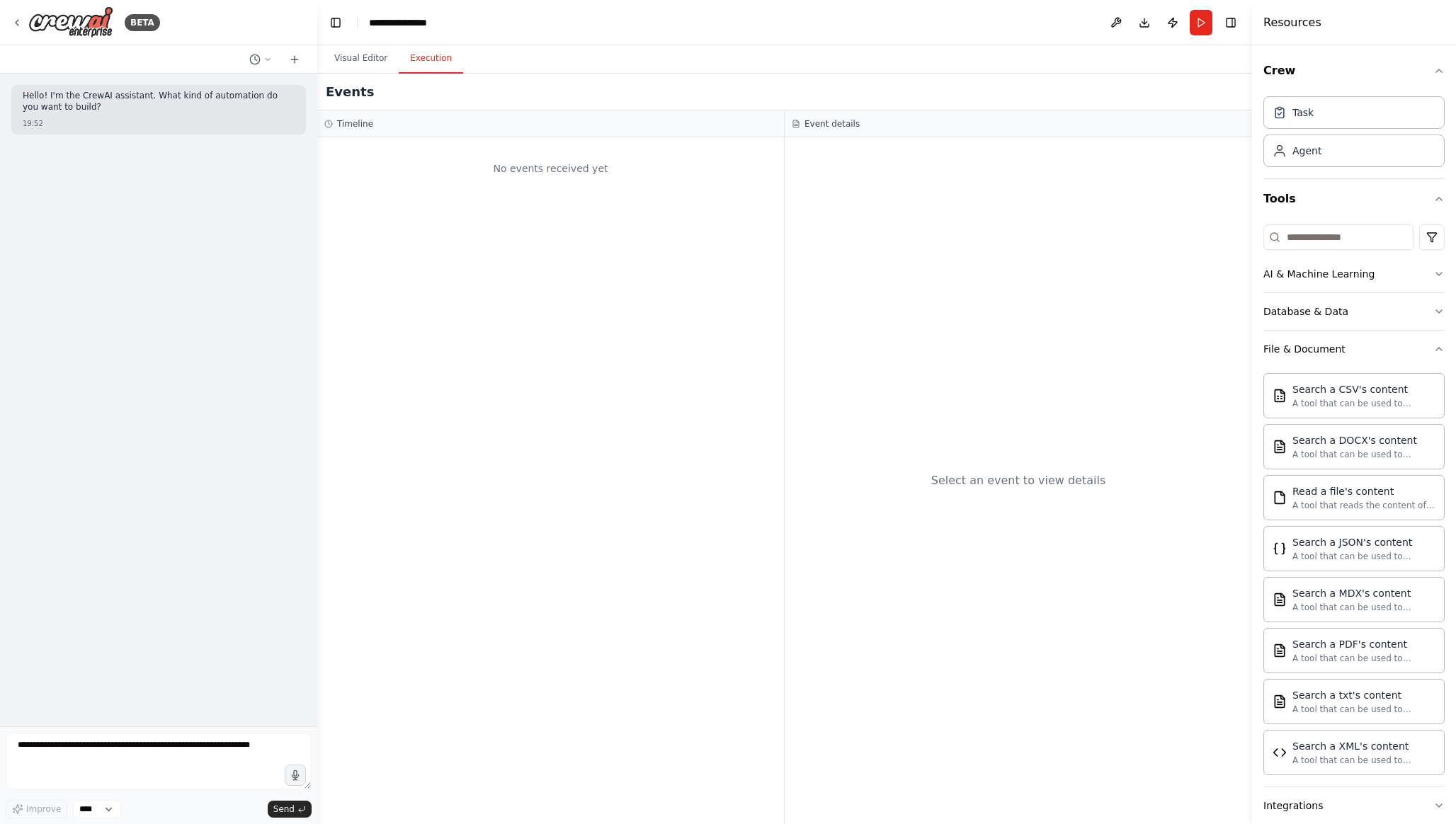
click at [442, 62] on button "Execution" at bounding box center [431, 59] width 64 height 30
click at [352, 62] on button "Visual Editor" at bounding box center [361, 59] width 76 height 30
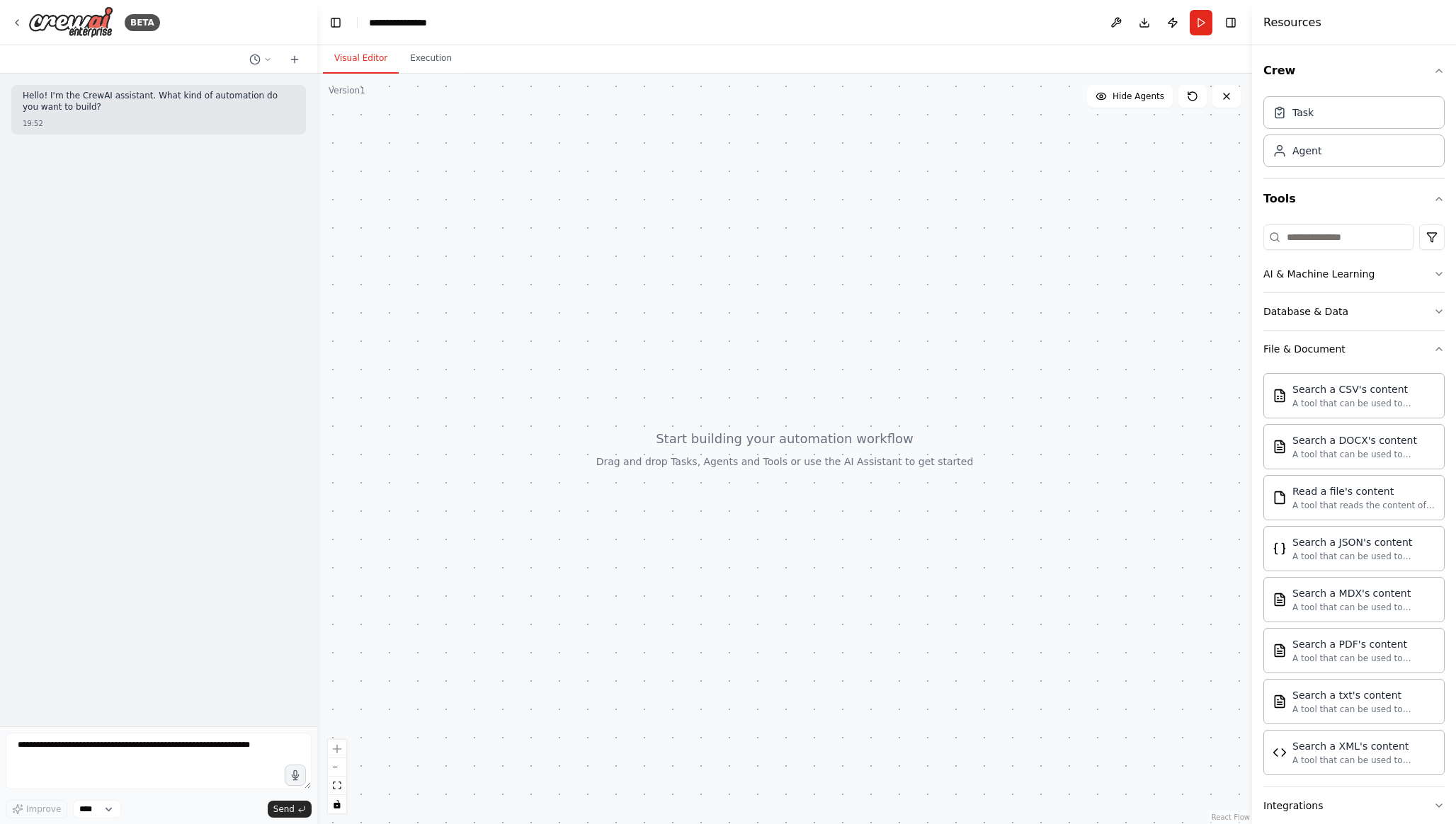
click at [196, 113] on div "Hello! I'm the CrewAI assistant. What kind of automation do you want to build?" at bounding box center [159, 103] width 272 height 25
click at [146, 764] on textarea at bounding box center [158, 761] width 306 height 57
type textarea "***"
click at [291, 59] on icon at bounding box center [294, 59] width 6 height 0
click at [67, 790] on div at bounding box center [158, 764] width 306 height 62
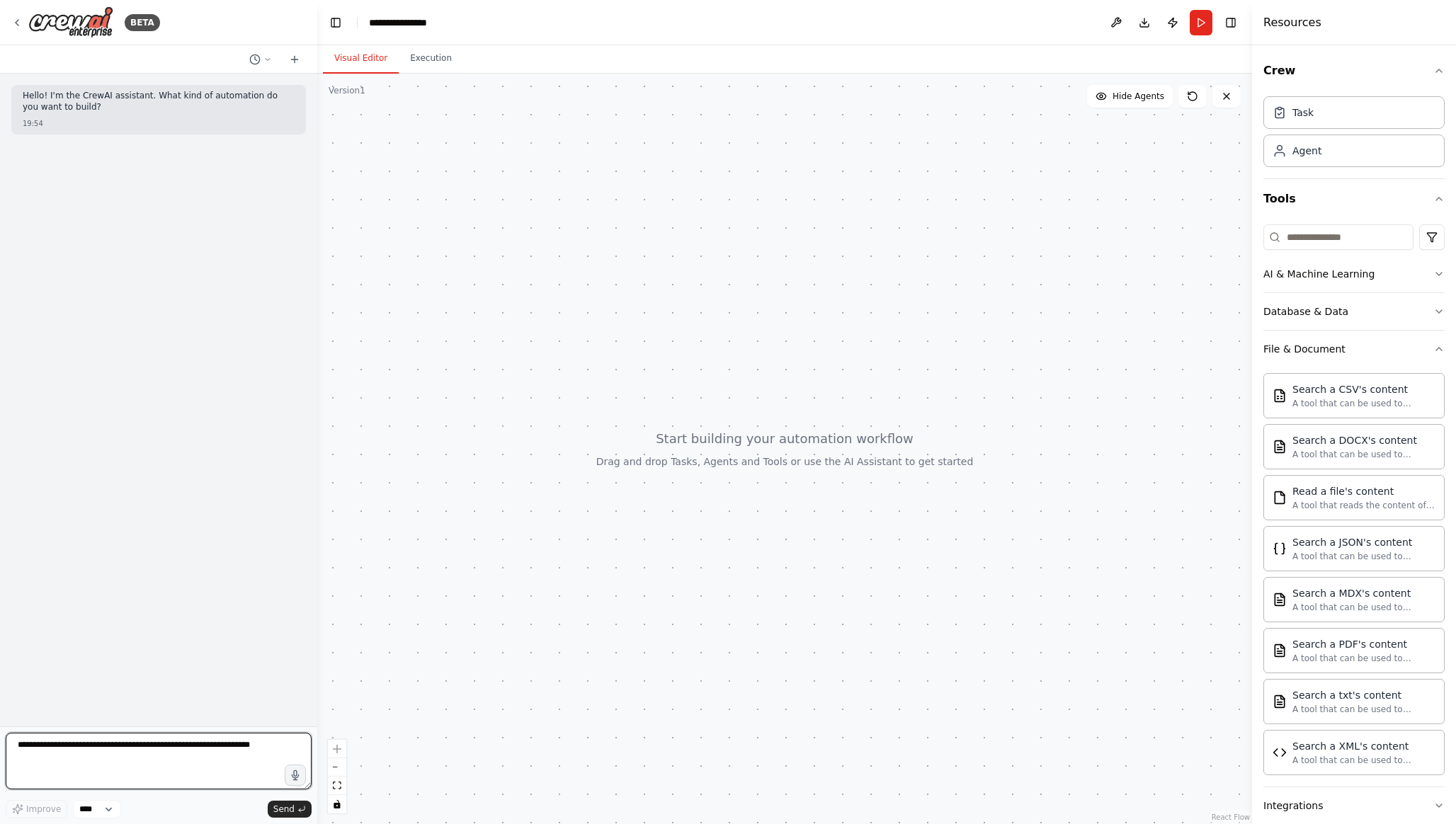
click at [85, 764] on textarea at bounding box center [158, 761] width 306 height 57
type textarea "***"
click at [1128, 246] on div at bounding box center [785, 449] width 935 height 750
